Goal: Find specific page/section: Locate a particular part of the current website

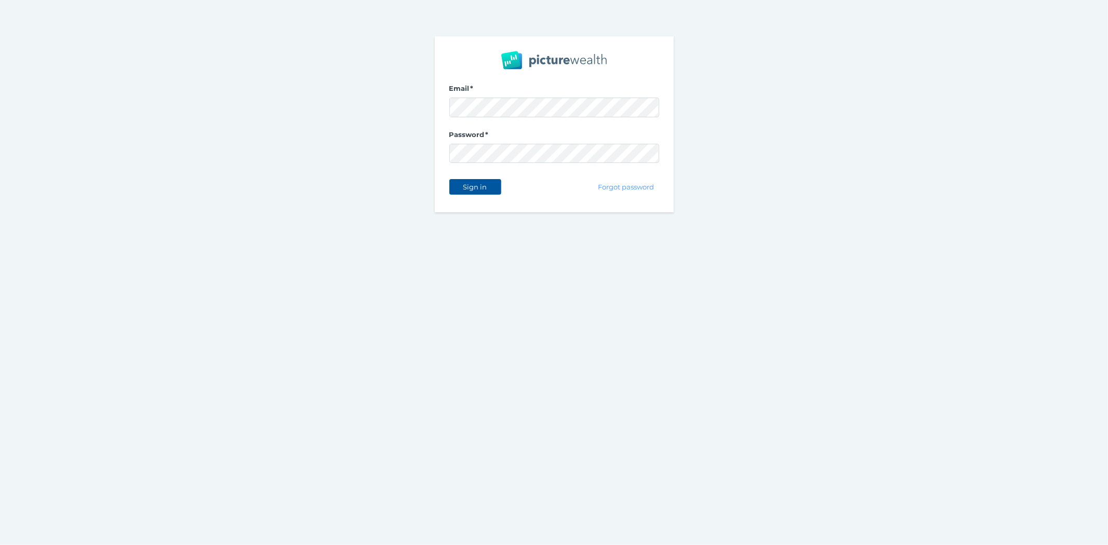
click at [478, 192] on button "Sign in" at bounding box center [475, 187] width 52 height 16
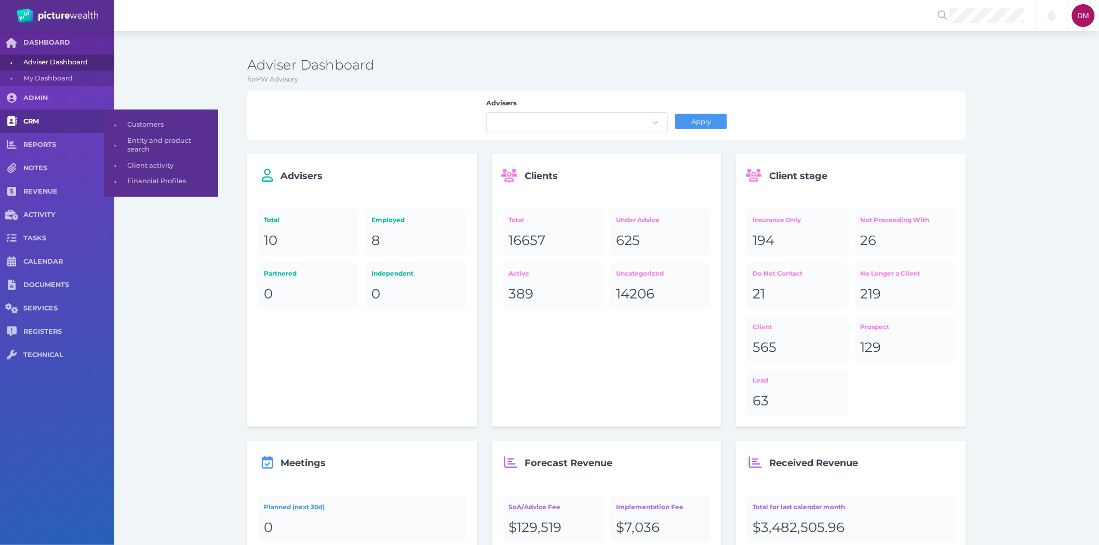
click at [38, 123] on span "CRM" at bounding box center [68, 121] width 91 height 9
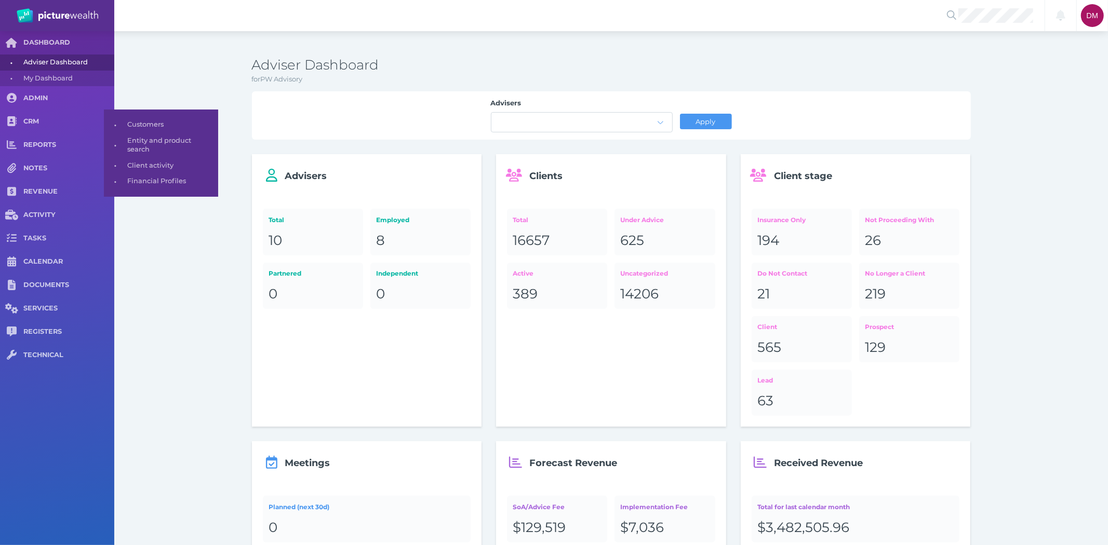
select select "25"
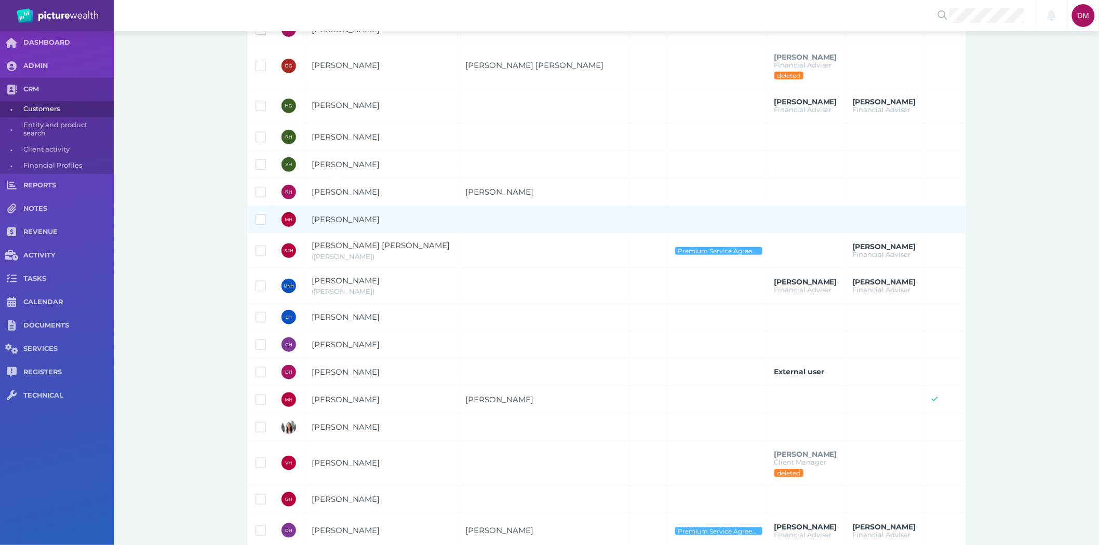
scroll to position [288, 0]
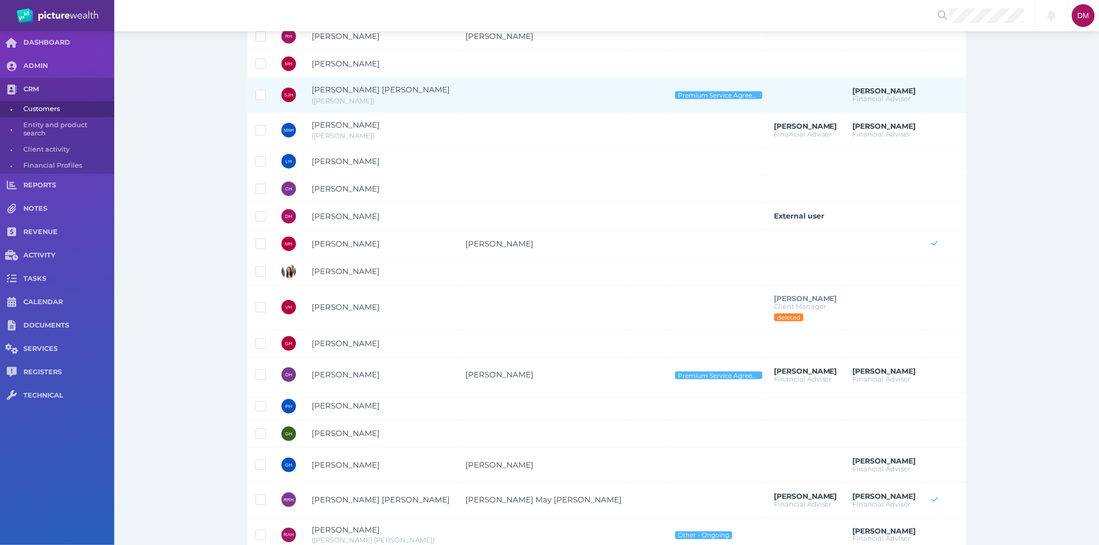
click at [341, 96] on span "( [PERSON_NAME] )" at bounding box center [381, 101] width 138 height 10
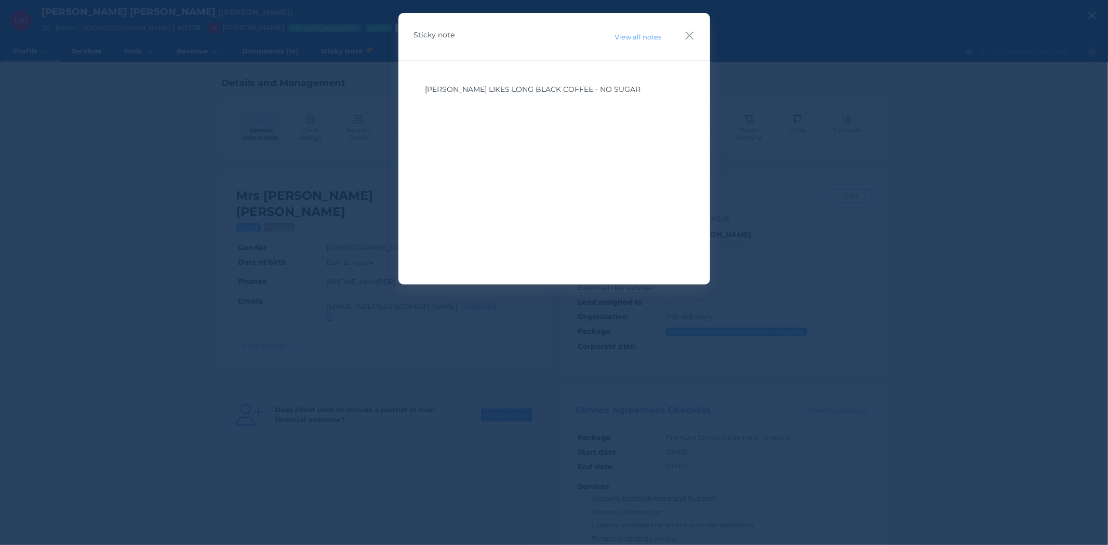
click at [693, 32] on icon "button" at bounding box center [690, 35] width 10 height 13
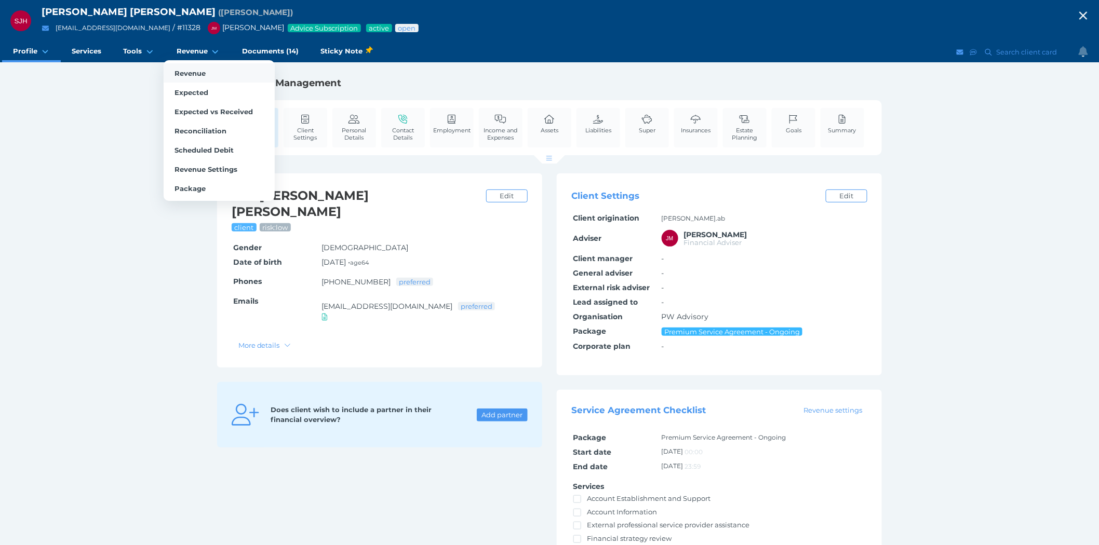
click at [187, 66] on link "Revenue" at bounding box center [219, 72] width 111 height 19
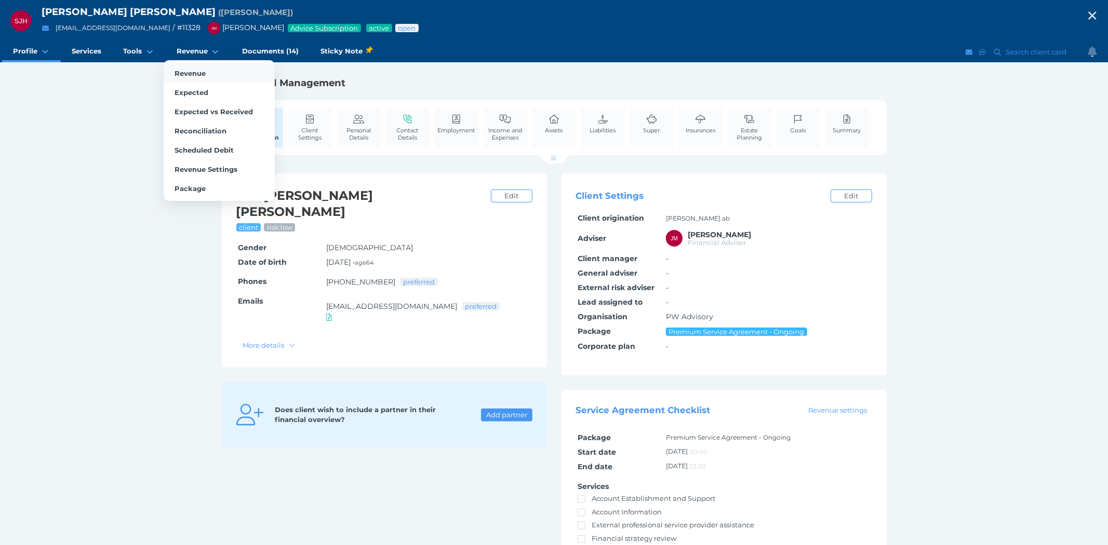
select select "25"
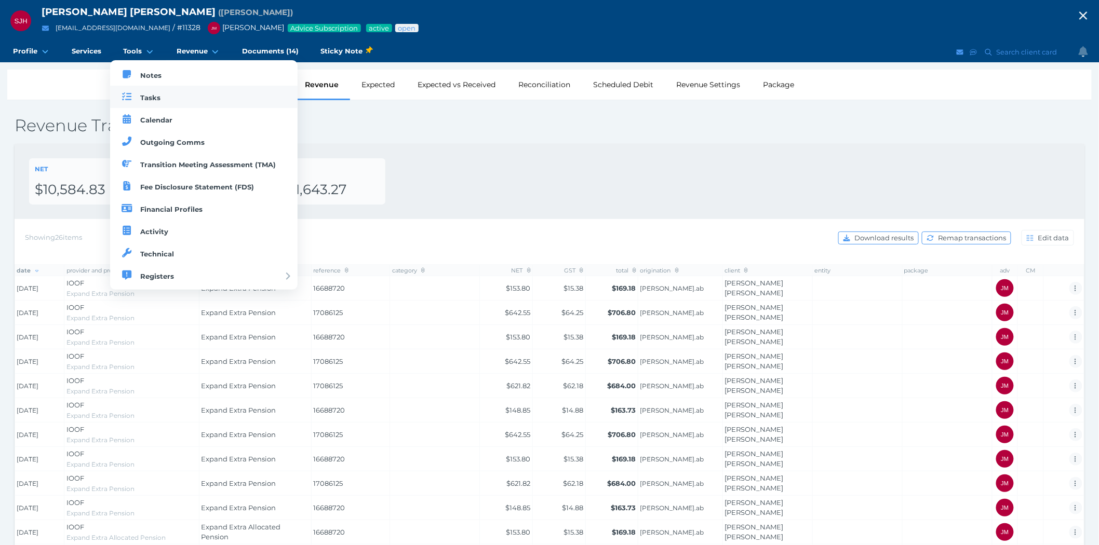
click at [153, 91] on link "Tasks" at bounding box center [203, 97] width 187 height 22
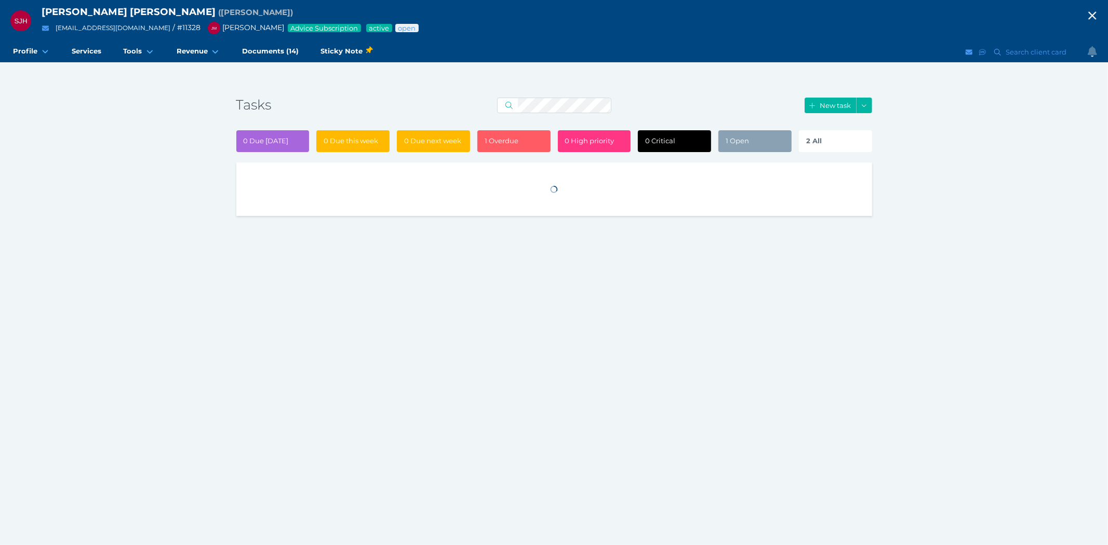
select select "50"
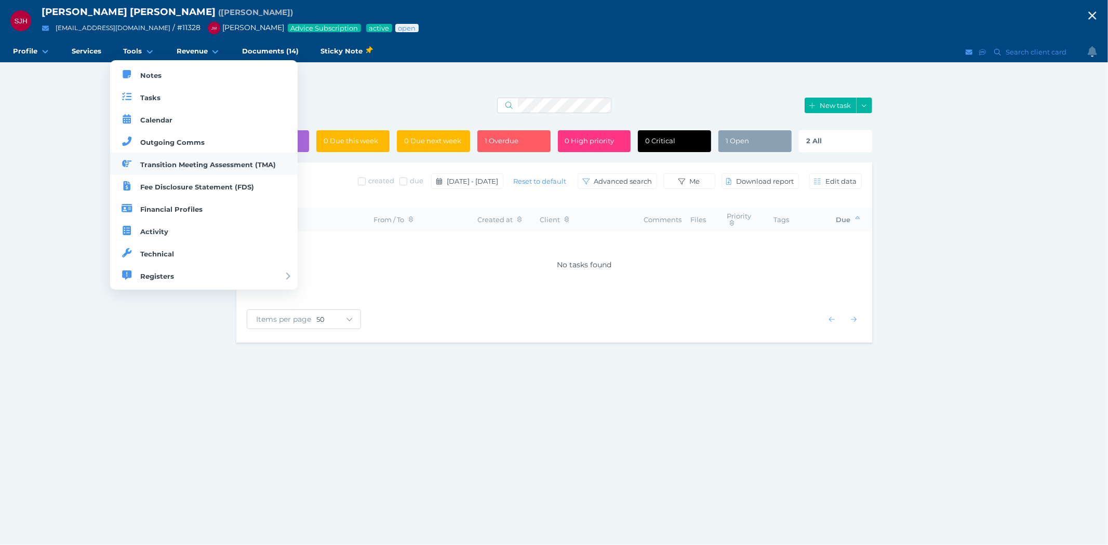
click at [154, 162] on span "Transition Meeting Assessment (TMA)" at bounding box center [208, 164] width 136 height 8
